Goal: Use online tool/utility: Utilize a website feature to perform a specific function

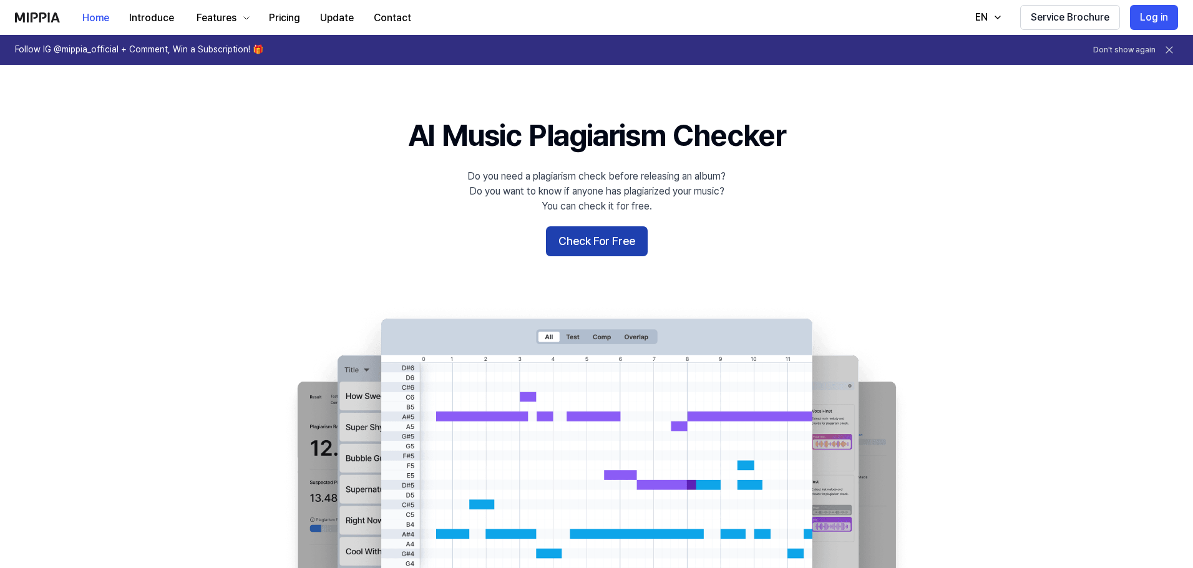
click at [605, 240] on button "Check For Free" at bounding box center [597, 241] width 102 height 30
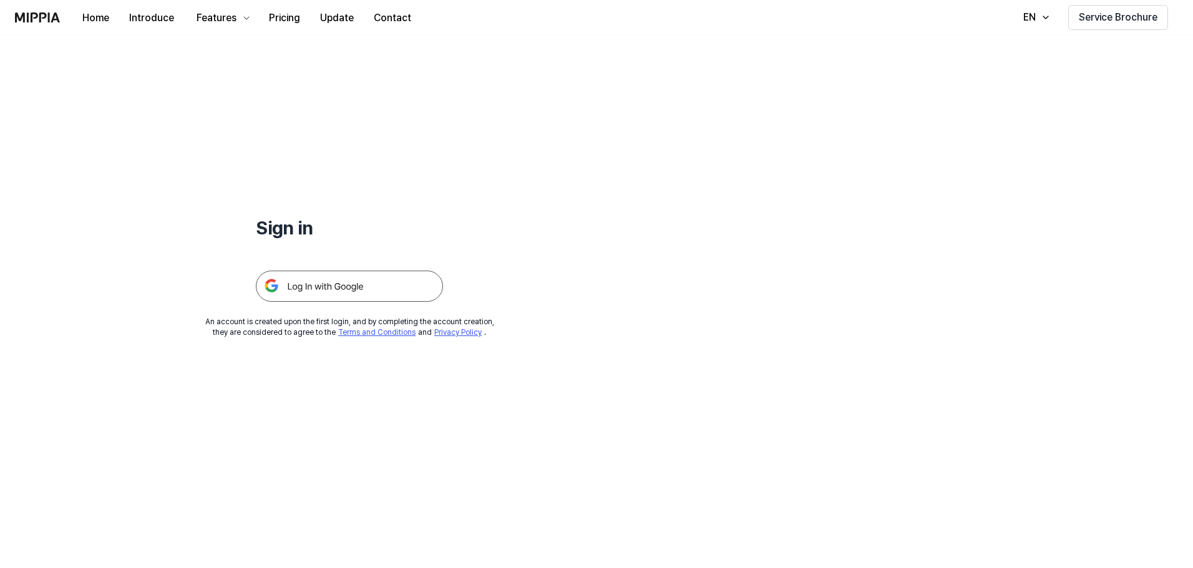
drag, startPoint x: 390, startPoint y: 284, endPoint x: 534, endPoint y: 271, distance: 144.7
click at [391, 284] on img at bounding box center [349, 286] width 187 height 31
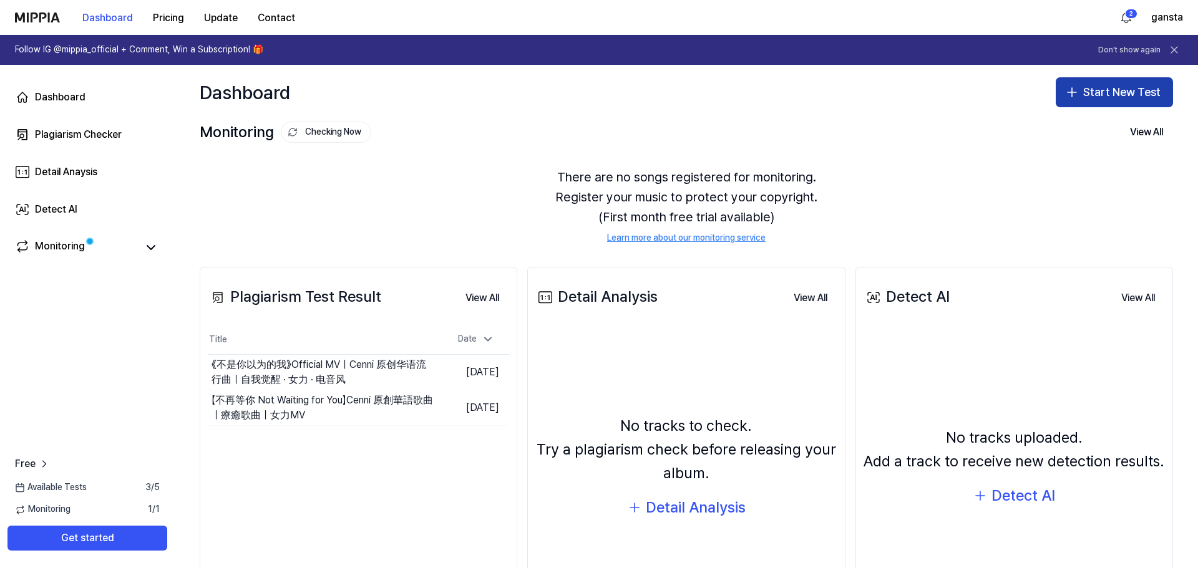
click at [1077, 95] on button "Start New Test" at bounding box center [1114, 92] width 117 height 30
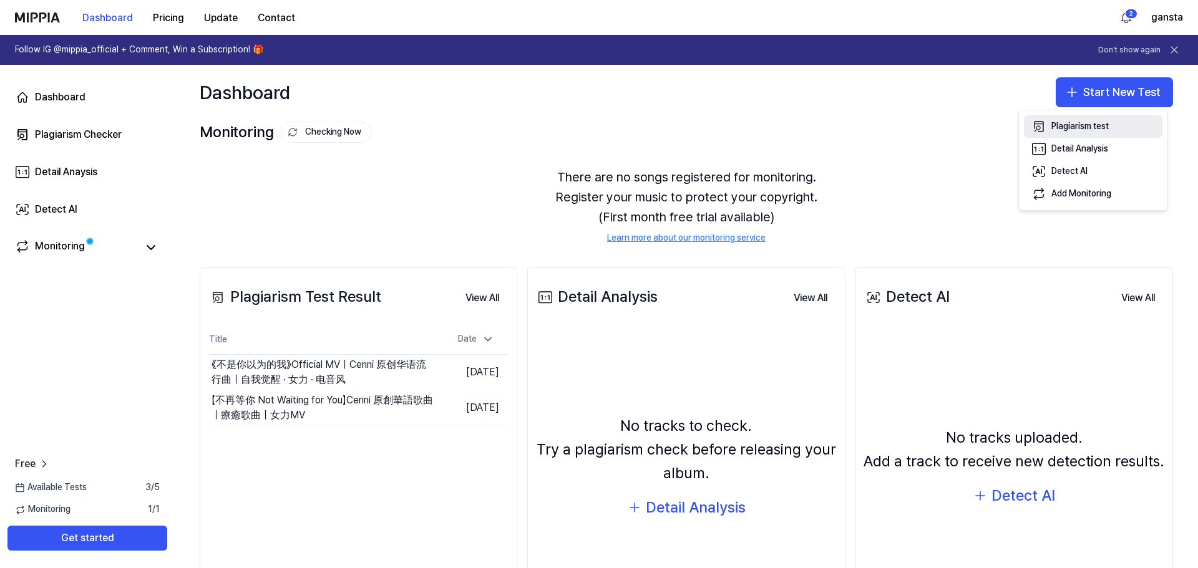
click at [1047, 124] on button "Plagiarism test" at bounding box center [1093, 126] width 139 height 22
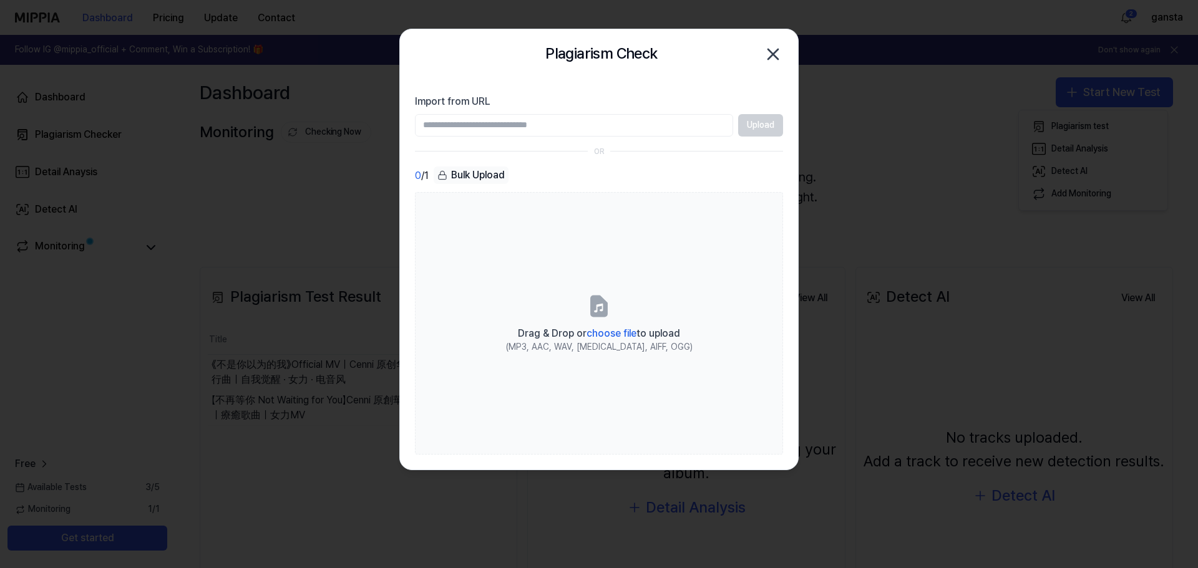
click at [560, 124] on input "Import from URL" at bounding box center [574, 125] width 318 height 22
type input "**********"
click at [758, 125] on button "Upload" at bounding box center [760, 125] width 45 height 22
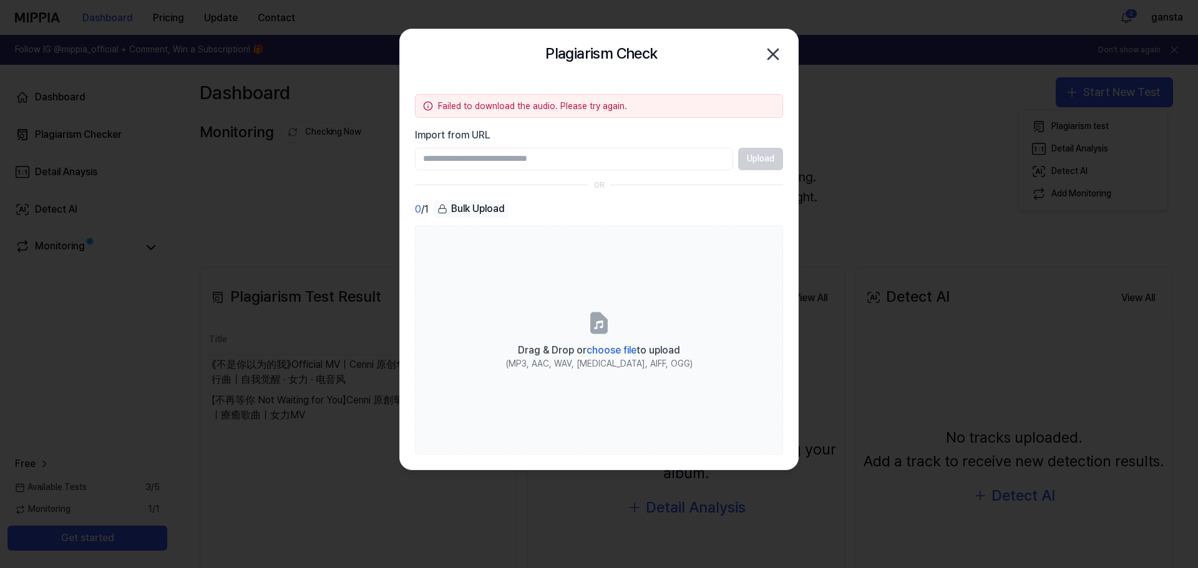
paste input "**********"
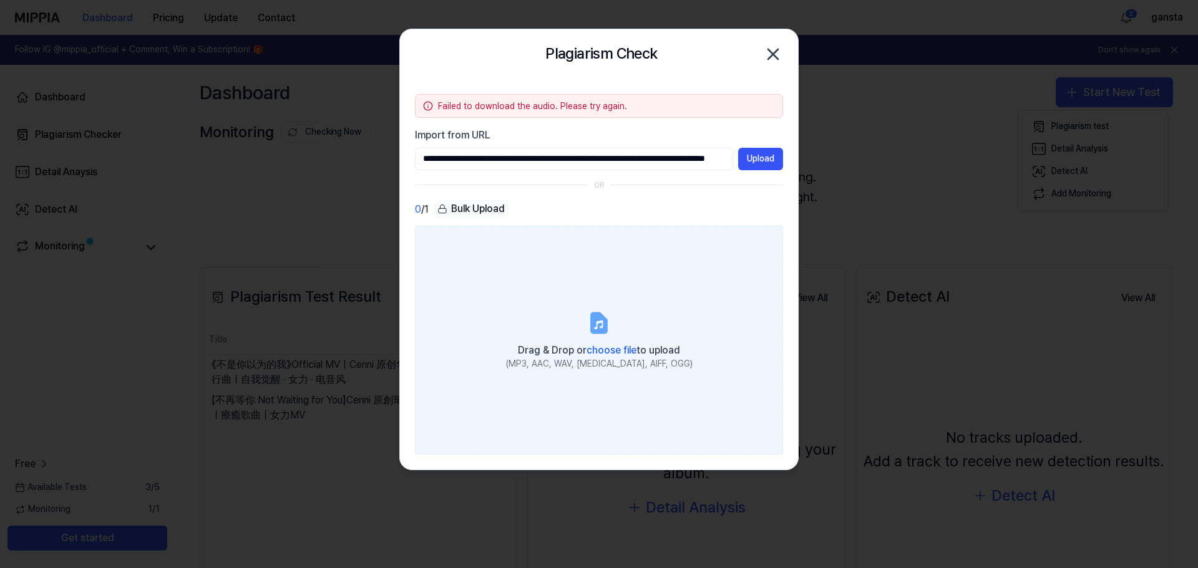
scroll to position [0, 119]
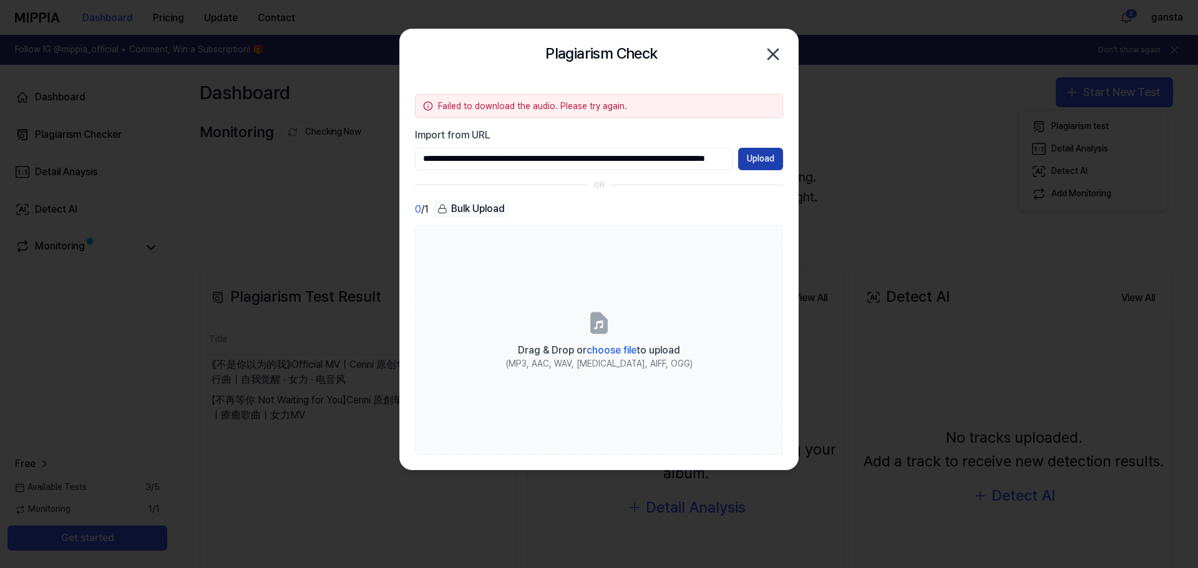
type input "**********"
click at [761, 160] on button "Upload" at bounding box center [760, 159] width 45 height 22
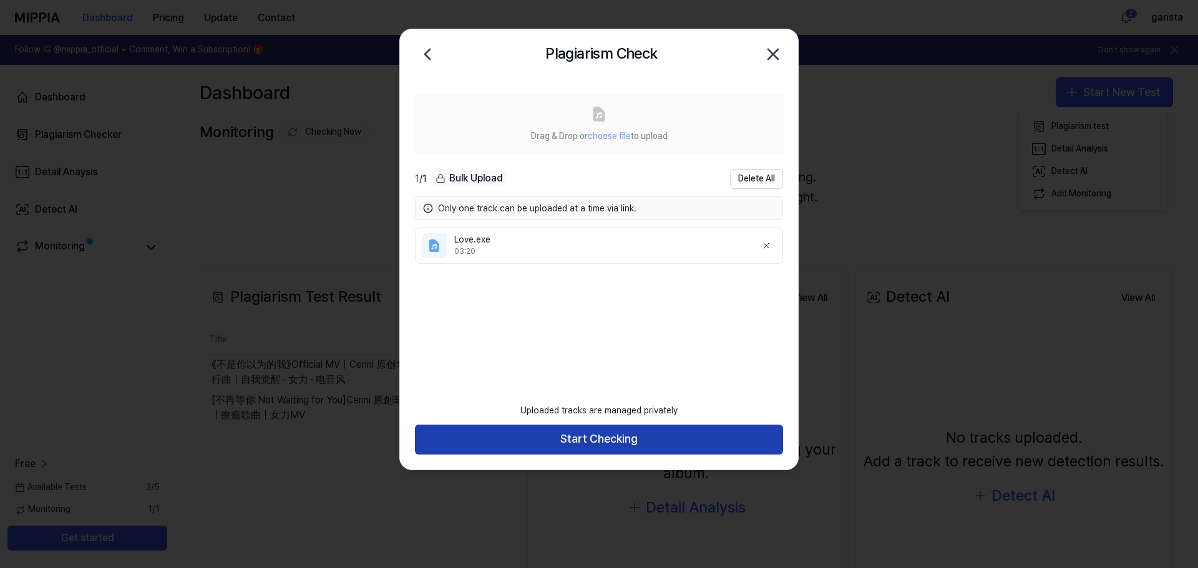
click at [600, 440] on button "Start Checking" at bounding box center [599, 440] width 368 height 30
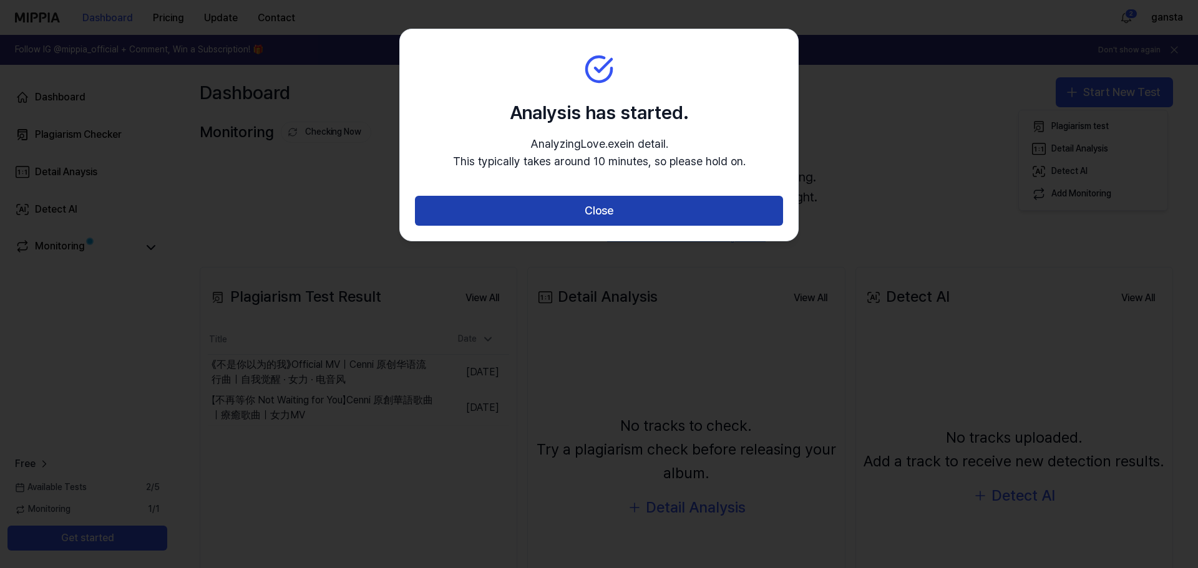
click at [520, 205] on button "Close" at bounding box center [599, 211] width 368 height 30
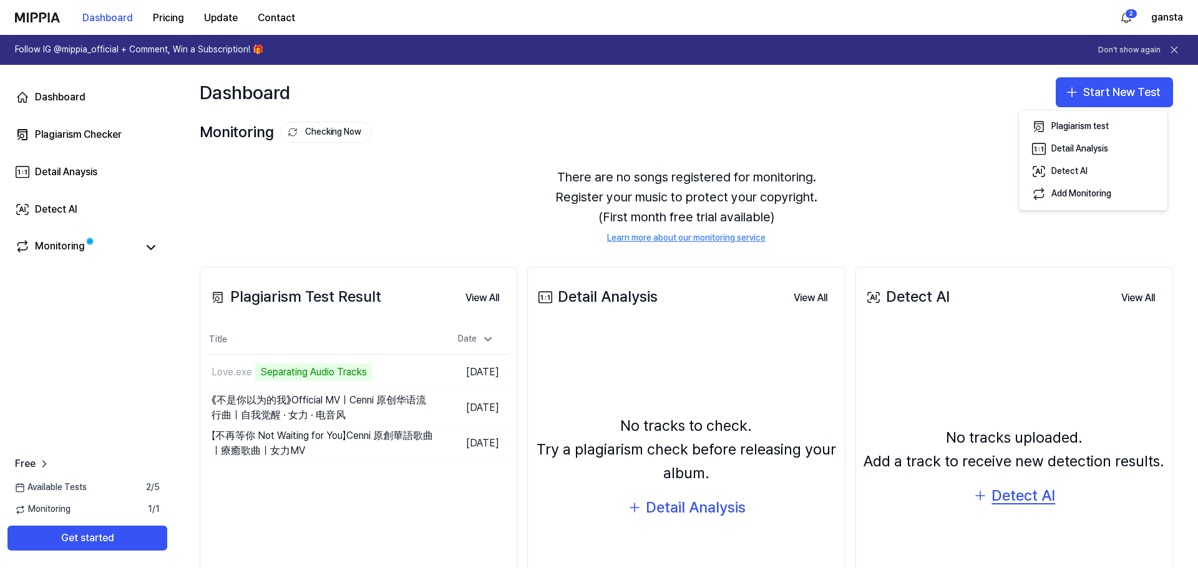
click at [1011, 500] on div "Detect AI" at bounding box center [1023, 496] width 64 height 24
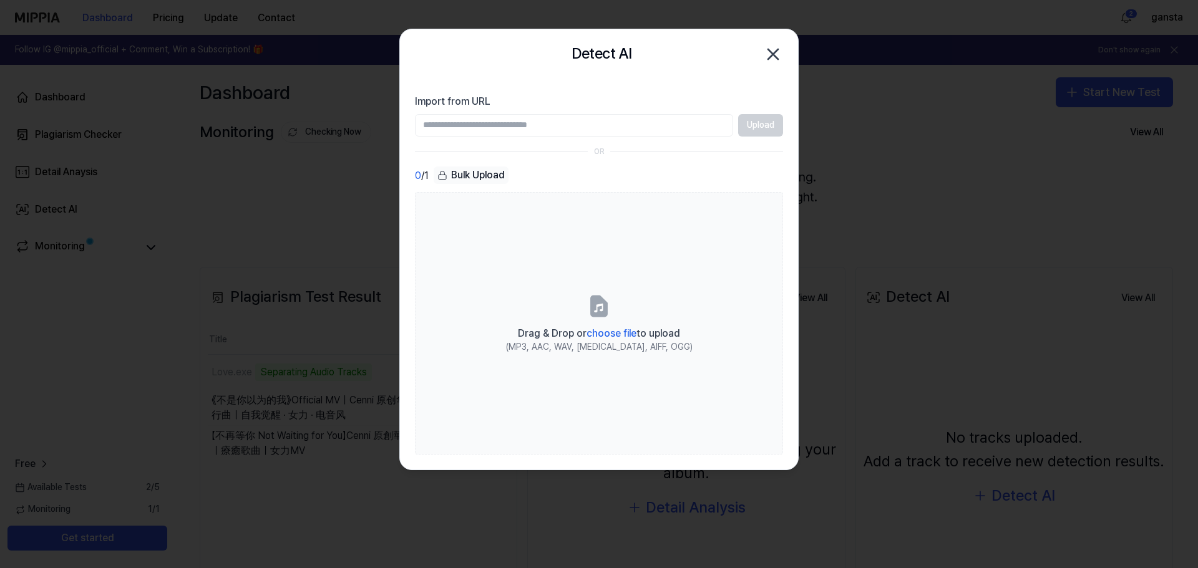
click at [641, 122] on input "Import from URL" at bounding box center [574, 125] width 318 height 22
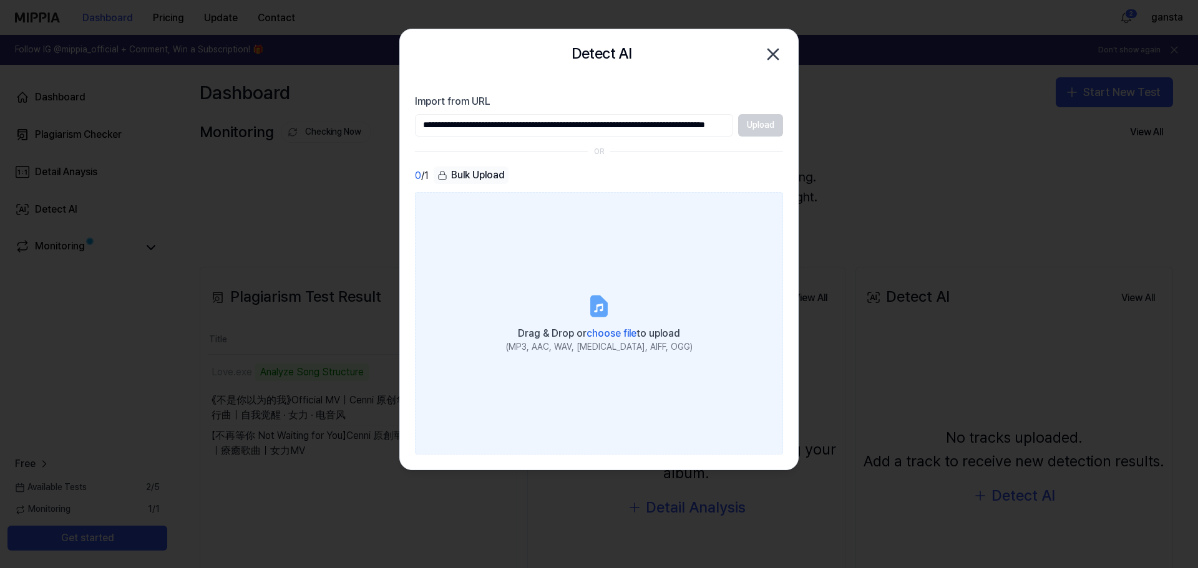
scroll to position [0, 119]
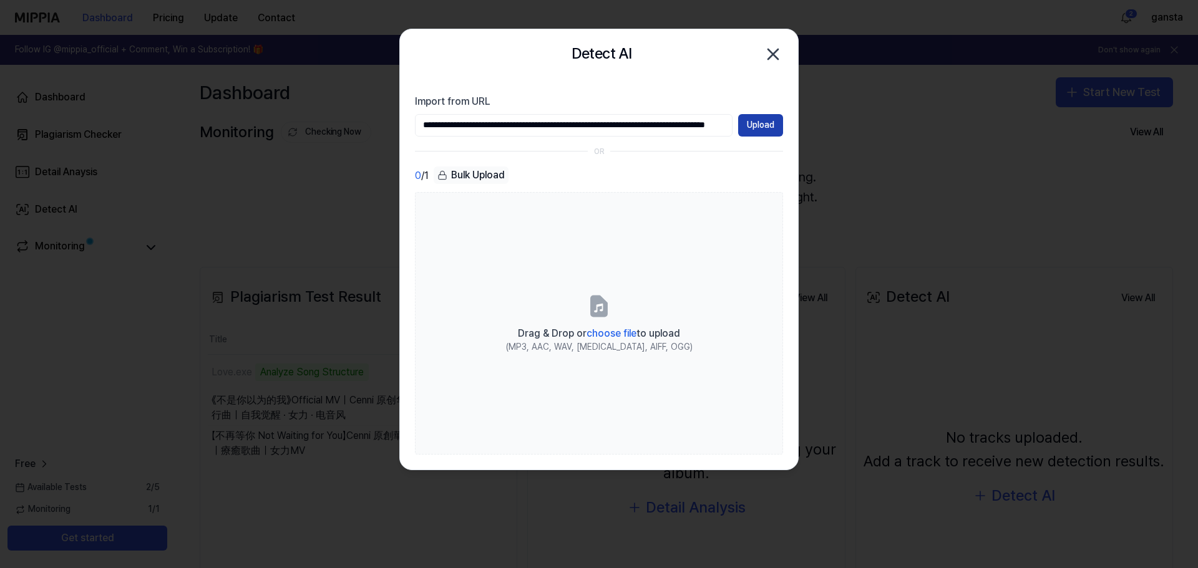
type input "**********"
click at [755, 123] on button "Upload" at bounding box center [760, 125] width 45 height 22
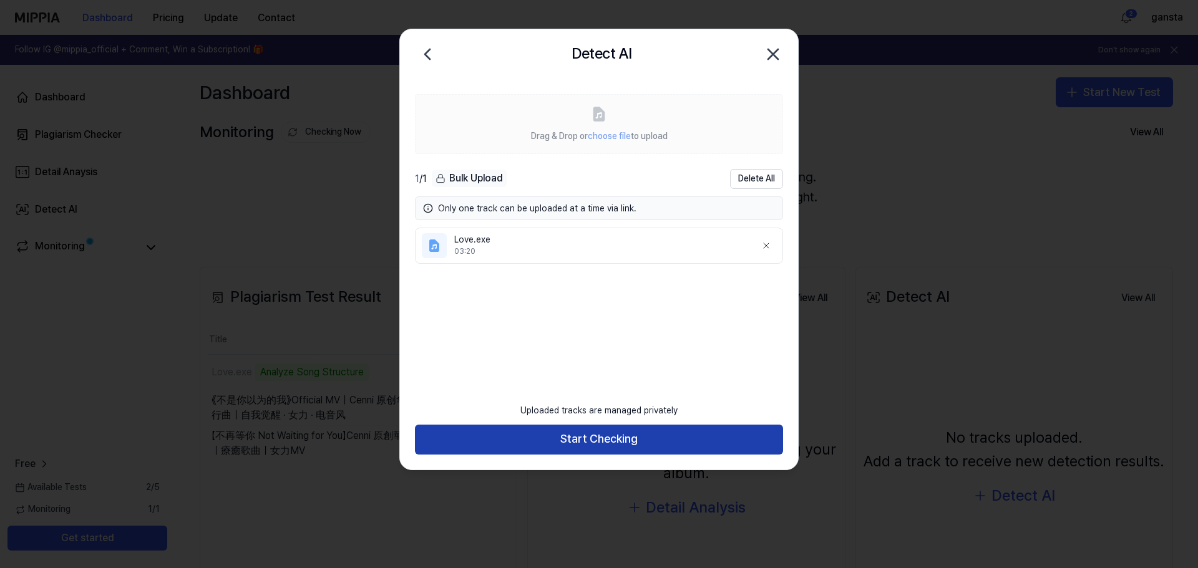
click at [616, 438] on button "Start Checking" at bounding box center [599, 440] width 368 height 30
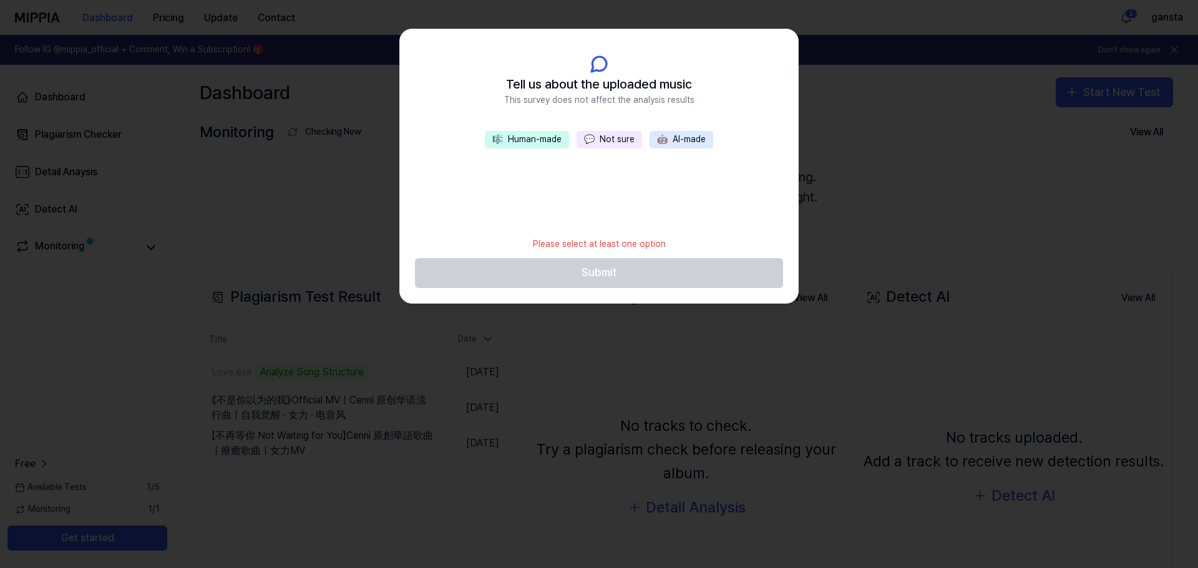
click at [609, 139] on button "💬 Not sure" at bounding box center [609, 139] width 66 height 17
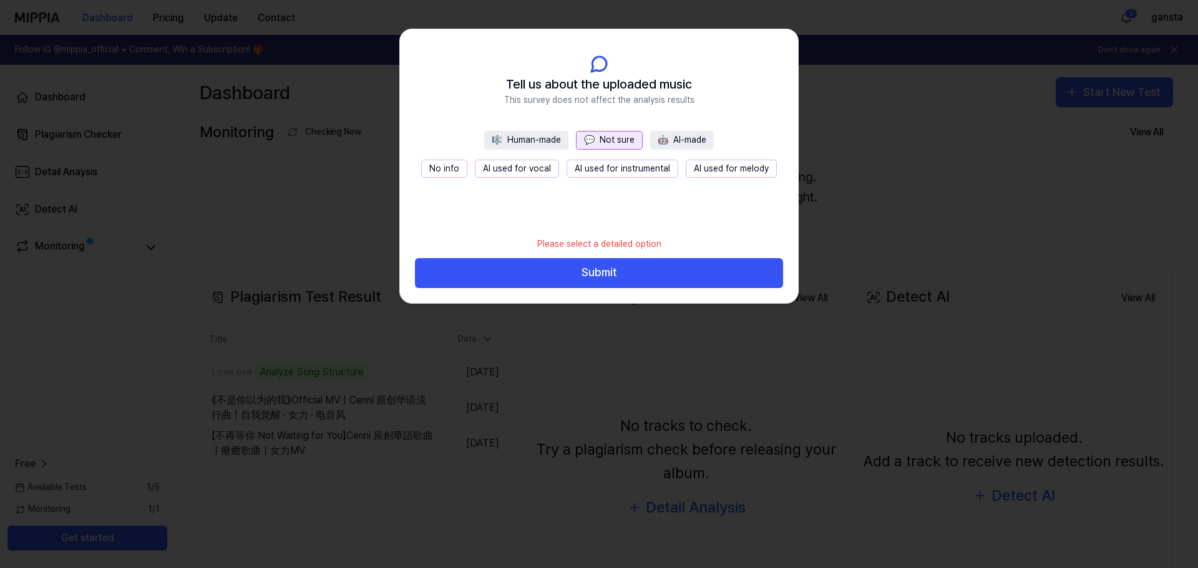
click at [442, 166] on button "No info" at bounding box center [444, 169] width 46 height 19
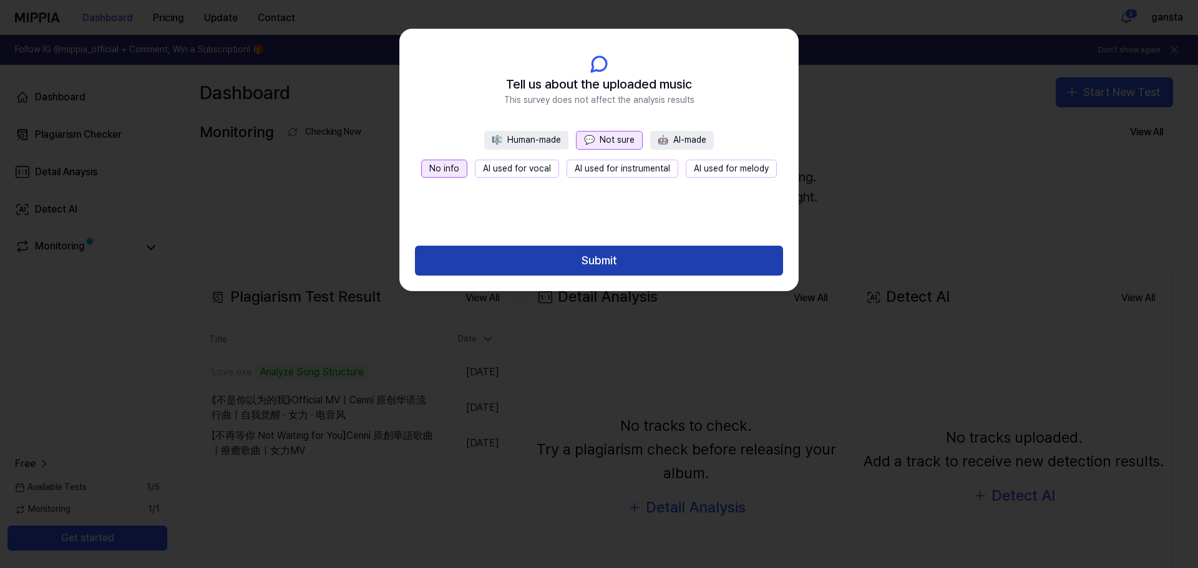
click at [610, 261] on button "Submit" at bounding box center [599, 261] width 368 height 30
